Goal: Check status: Check status

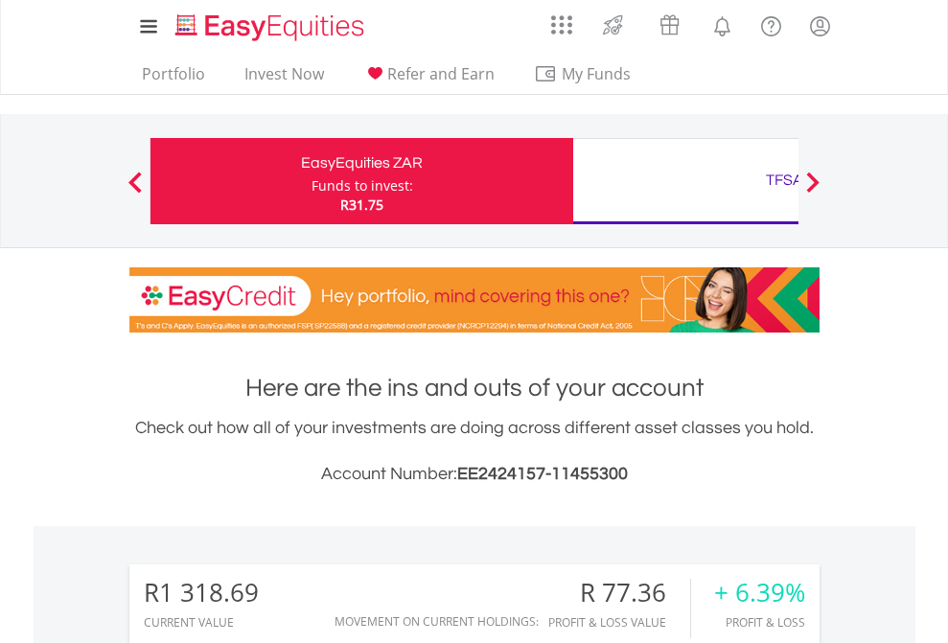
click at [312, 181] on div "Funds to invest:" at bounding box center [363, 185] width 102 height 19
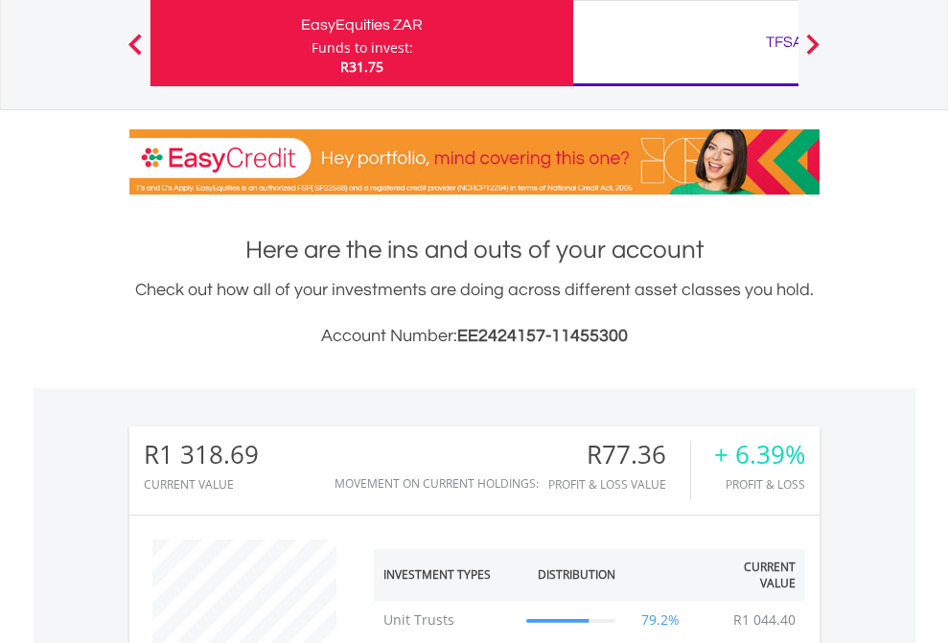
scroll to position [184, 301]
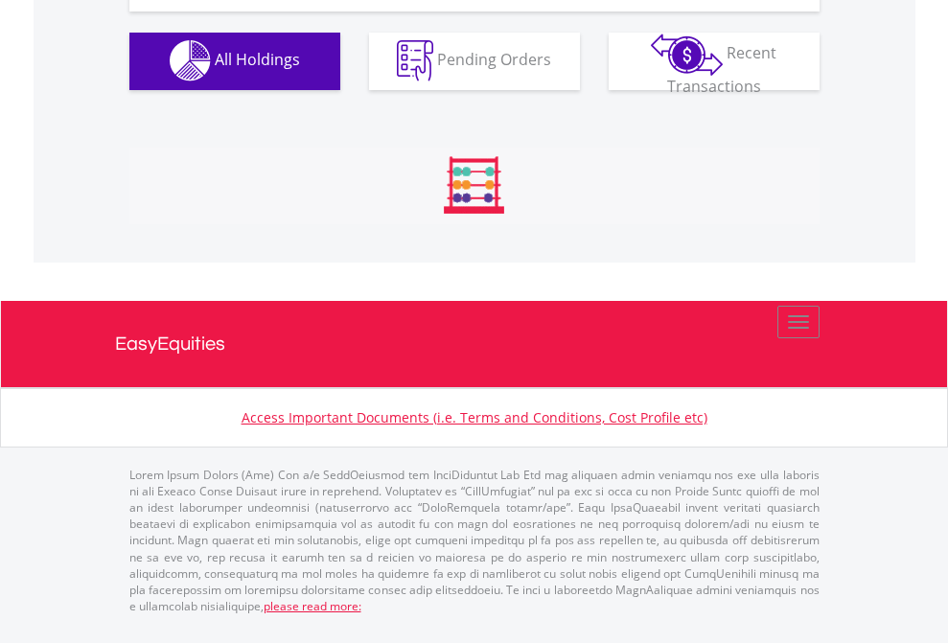
scroll to position [1898, 0]
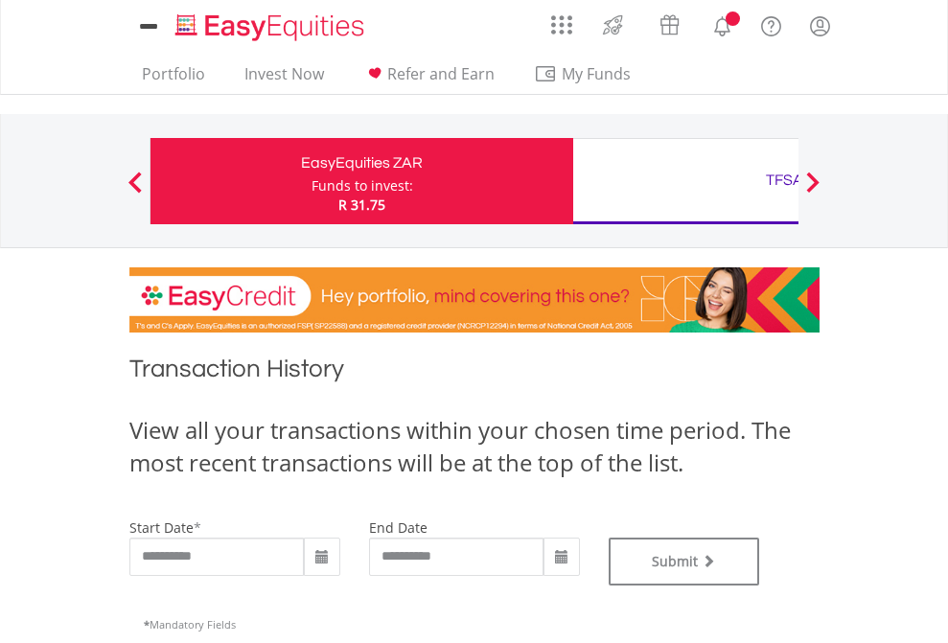
type input "**********"
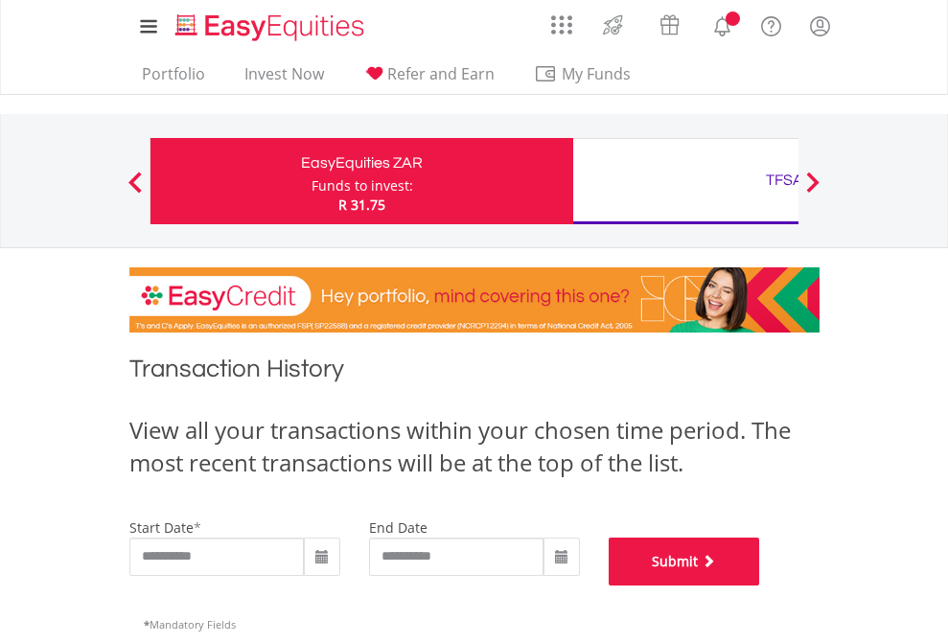
click at [760, 586] on button "Submit" at bounding box center [684, 562] width 151 height 48
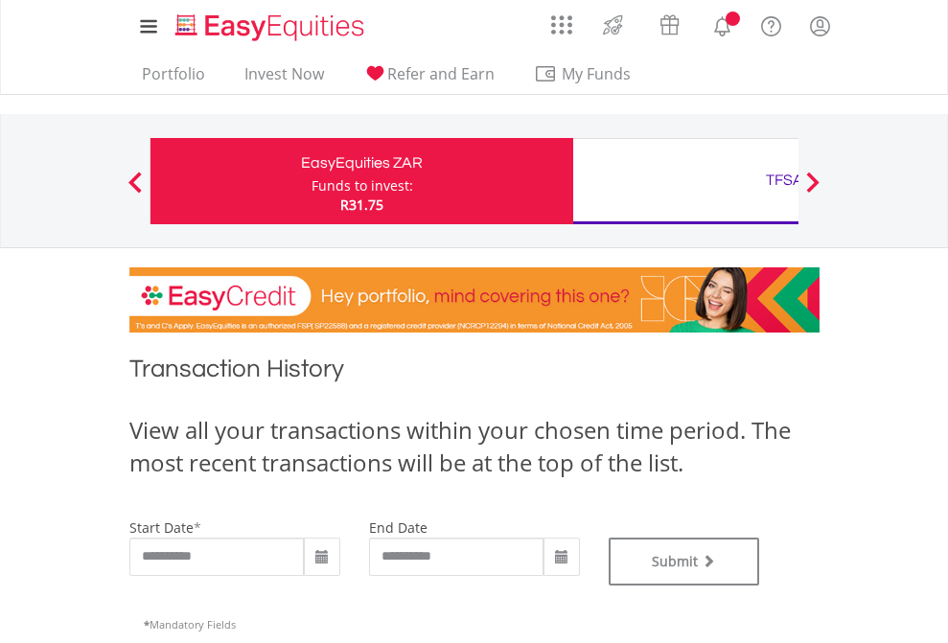
click at [685, 181] on div "TFSA" at bounding box center [785, 180] width 400 height 27
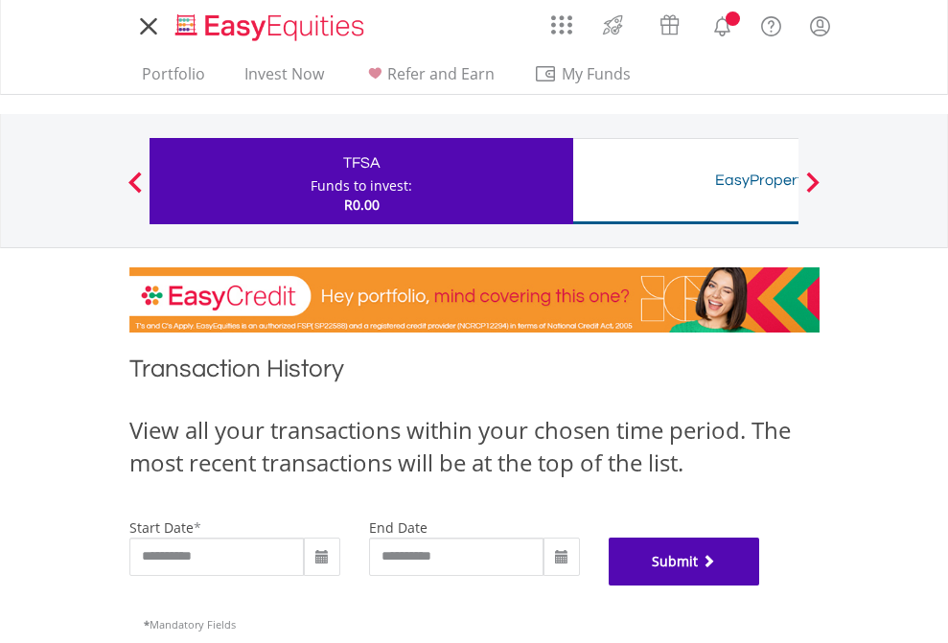
click at [760, 586] on button "Submit" at bounding box center [684, 562] width 151 height 48
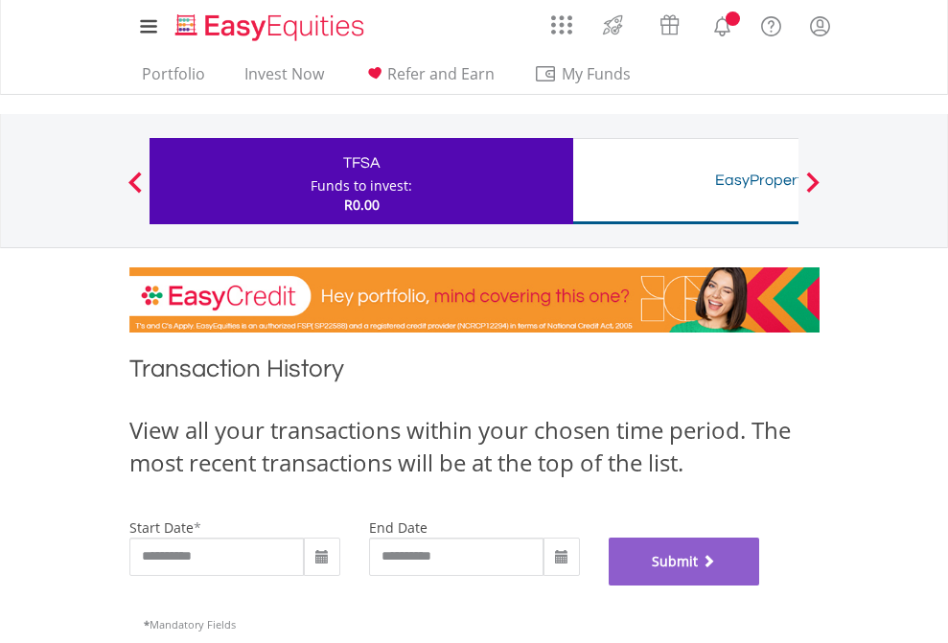
scroll to position [777, 0]
